Goal: Information Seeking & Learning: Learn about a topic

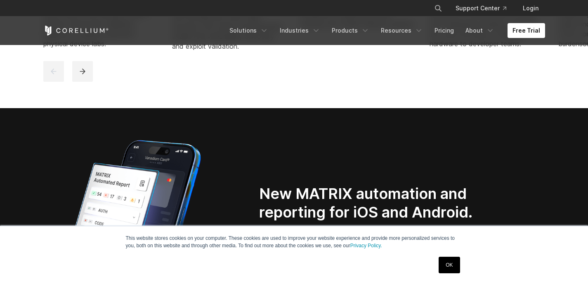
scroll to position [690, 0]
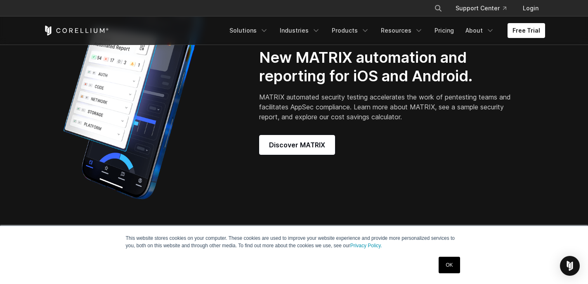
click at [449, 264] on link "OK" at bounding box center [449, 265] width 21 height 17
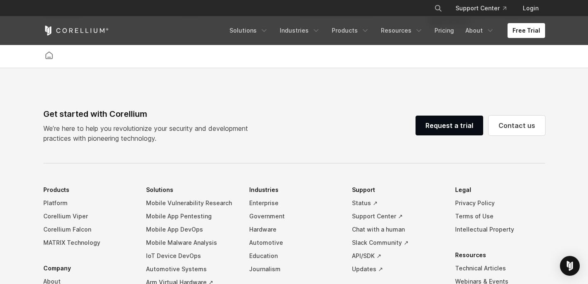
scroll to position [1951, 0]
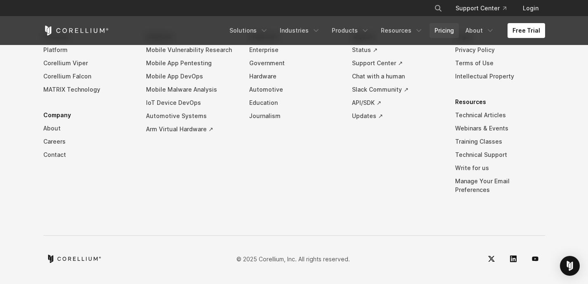
click at [440, 35] on link "Pricing" at bounding box center [444, 30] width 29 height 15
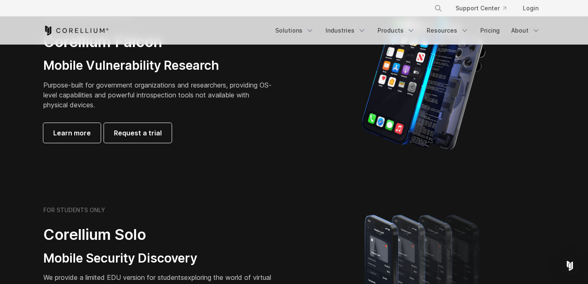
scroll to position [367, 0]
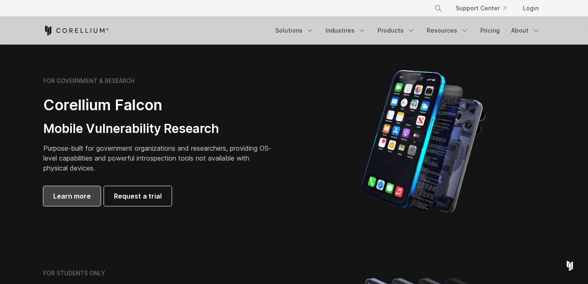
click at [82, 201] on link "Learn more" at bounding box center [71, 196] width 57 height 20
click at [252, 208] on div "FOR GOVERNMENT & RESEARCH Corellium Falcon Mobile Vulnerability Research Purpos…" at bounding box center [294, 141] width 518 height 144
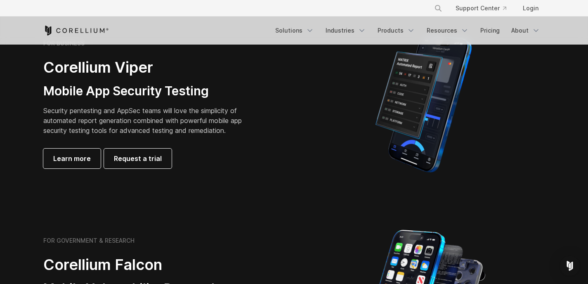
scroll to position [206, 0]
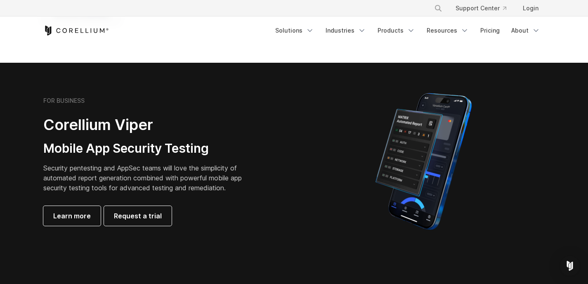
scroll to position [134, 0]
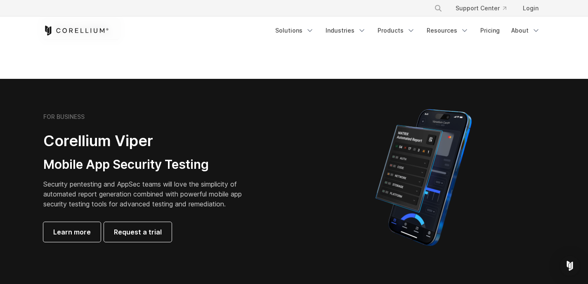
click at [83, 221] on div "FOR BUSINESS Corellium Viper Mobile App Security Testing Security pentesting an…" at bounding box center [158, 177] width 231 height 129
drag, startPoint x: 83, startPoint y: 227, endPoint x: 76, endPoint y: 231, distance: 7.2
click at [76, 231] on span "Learn more" at bounding box center [72, 232] width 38 height 10
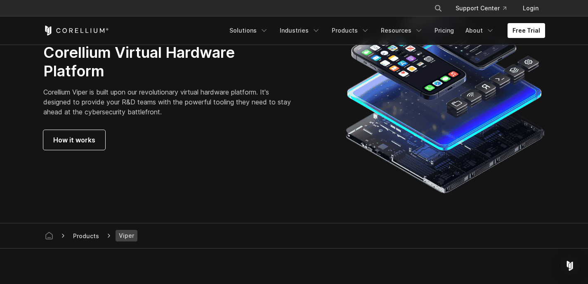
scroll to position [2224, 0]
